Goal: Navigation & Orientation: Find specific page/section

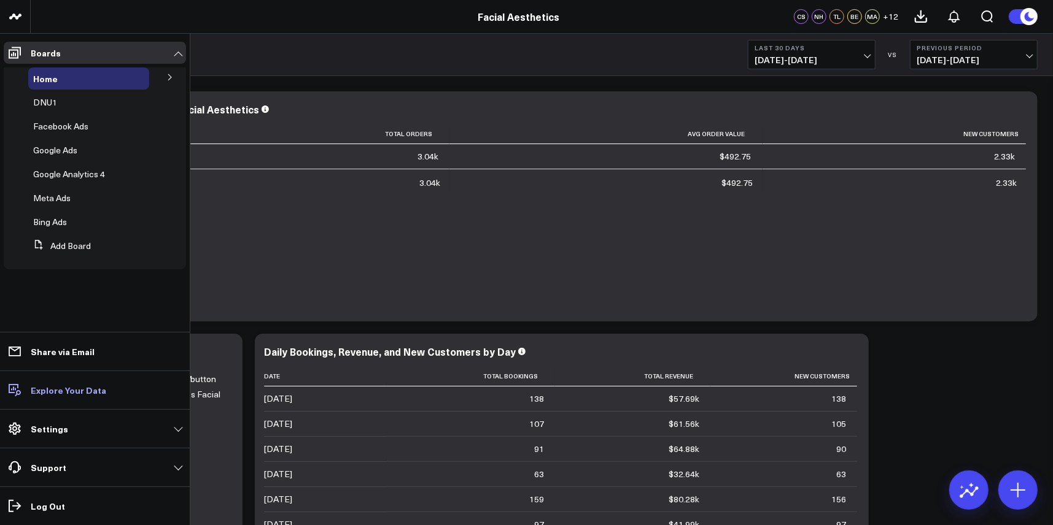
click at [42, 385] on p "Explore Your Data" at bounding box center [68, 390] width 75 height 10
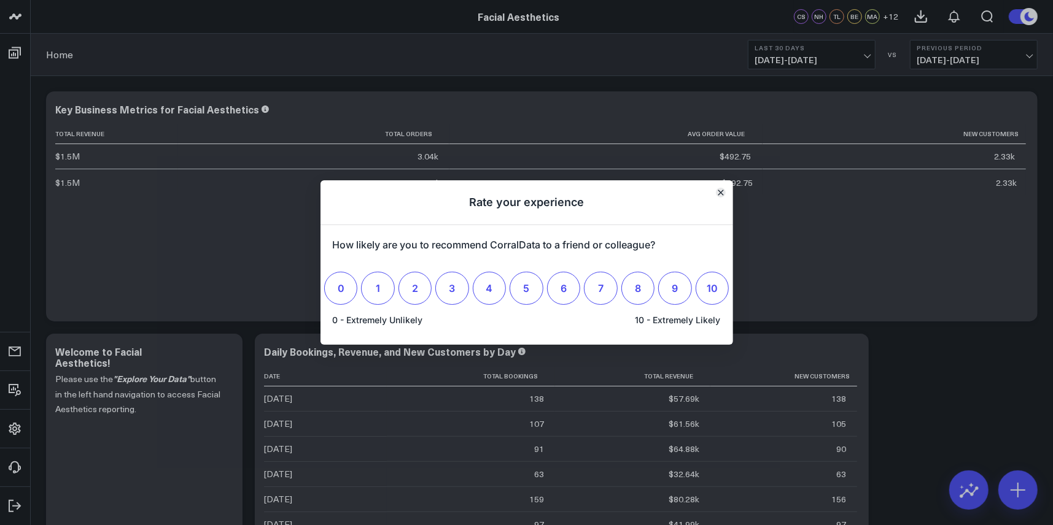
click at [717, 191] on icon "Close" at bounding box center [720, 193] width 6 height 6
